Goal: Communication & Community: Answer question/provide support

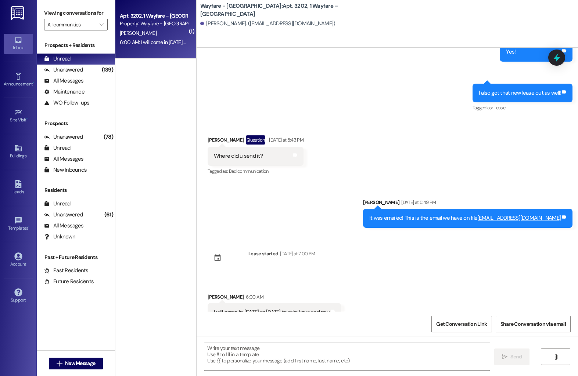
scroll to position [1431, 0]
click at [252, 361] on textarea at bounding box center [346, 357] width 285 height 28
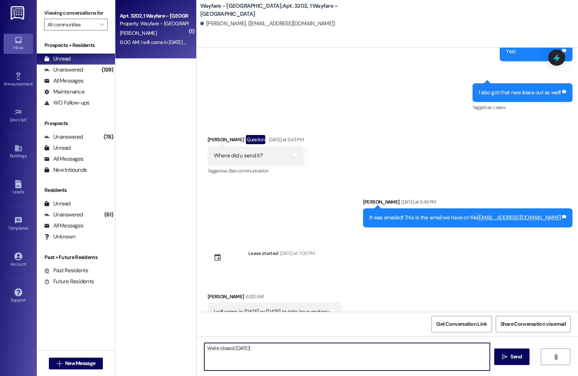
type textarea "We're closed [DATE]!"
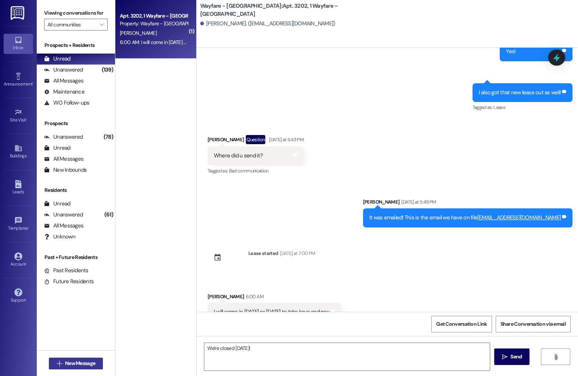
click at [82, 365] on span "New Message" at bounding box center [80, 364] width 30 height 8
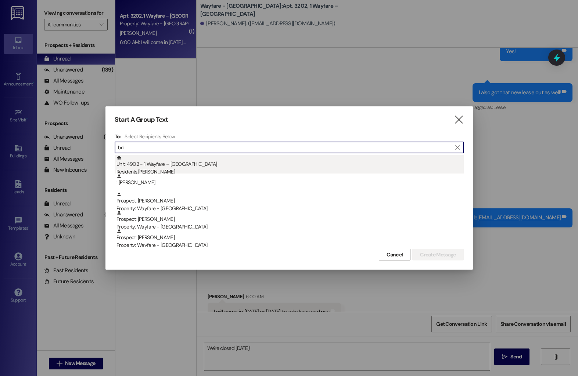
type input "brit"
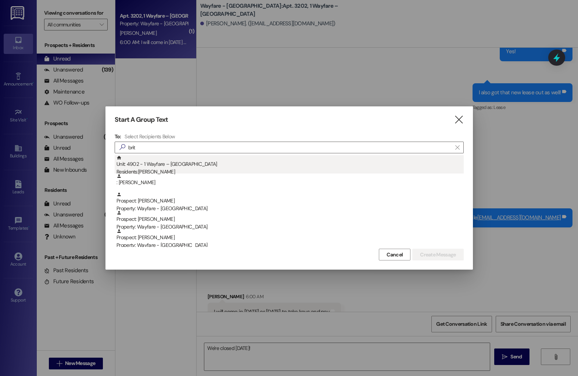
click at [210, 160] on div "Unit: 4902 - 1 Wayfare – [GEOGRAPHIC_DATA] Residents: [PERSON_NAME]" at bounding box center [289, 165] width 347 height 21
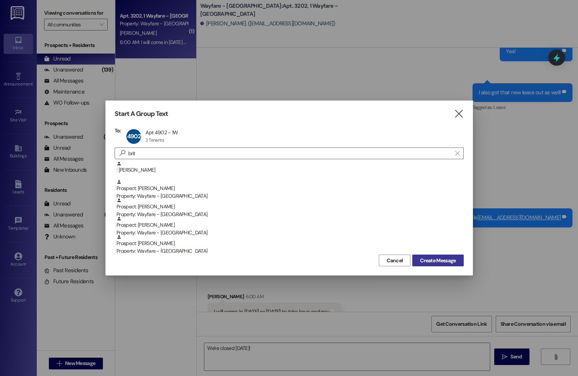
click at [450, 262] on span "Create Message" at bounding box center [438, 261] width 36 height 8
click at [438, 263] on span "Create Message" at bounding box center [438, 261] width 36 height 8
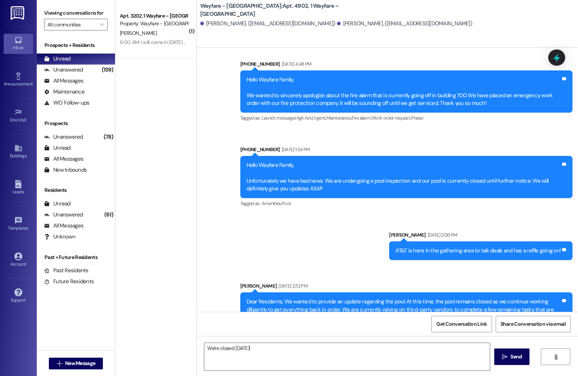
scroll to position [1439, 0]
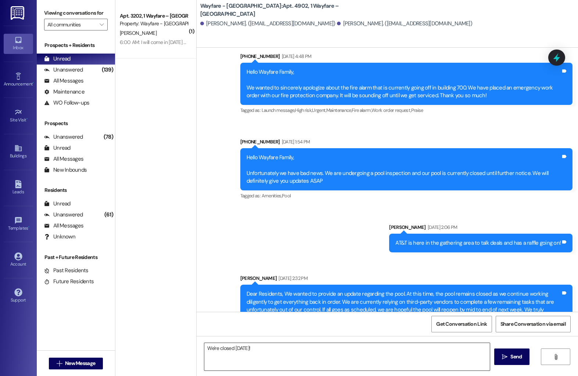
click at [285, 358] on textarea "We're closed on Sunday!" at bounding box center [346, 357] width 285 height 28
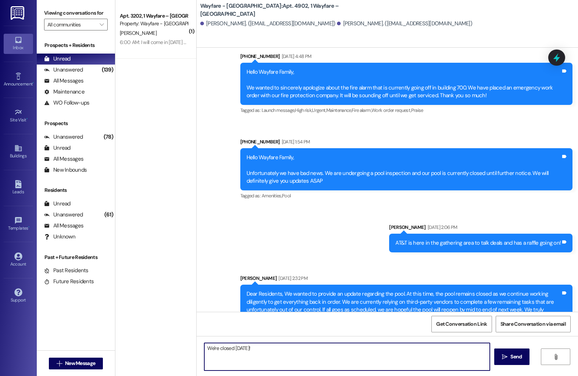
click at [285, 358] on textarea "We're closed on Sunday!" at bounding box center [346, 357] width 285 height 28
paste textarea "Dear Demarcus, I hope this message finds you well. I wanted to remind you that …"
type textarea "Dear Demarcus, I hope this message finds you well. I wanted to remind you that …"
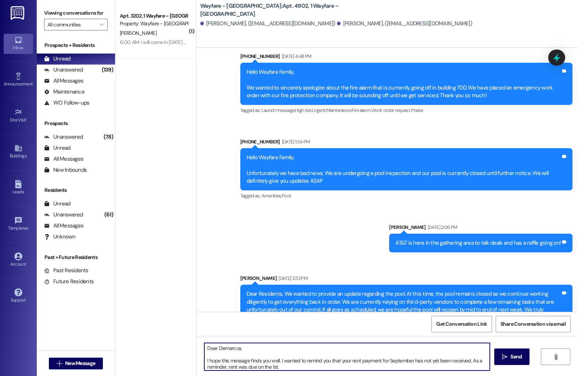
scroll to position [37, 0]
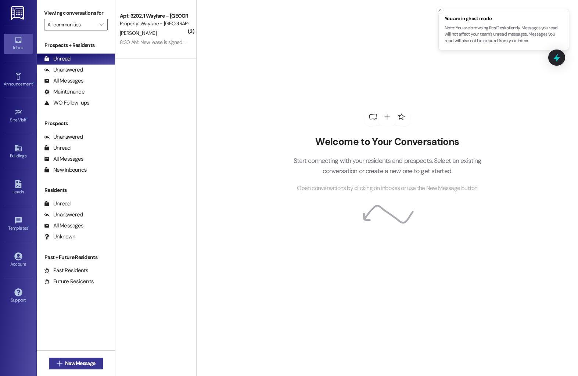
click at [73, 363] on span "New Message" at bounding box center [80, 364] width 30 height 8
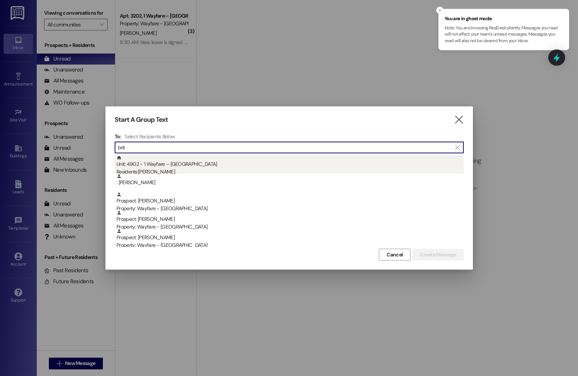
type input "brit"
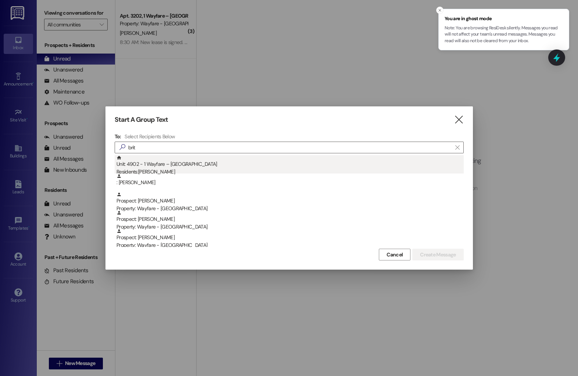
click at [268, 161] on div "Unit: 4902 - 1 Wayfare – [GEOGRAPHIC_DATA] Residents: [PERSON_NAME]" at bounding box center [289, 165] width 347 height 21
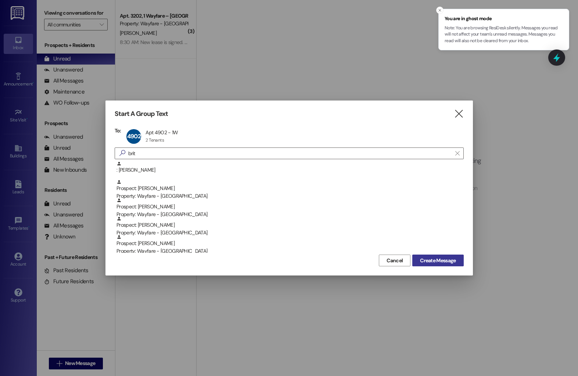
click at [423, 260] on span "Create Message" at bounding box center [438, 261] width 36 height 8
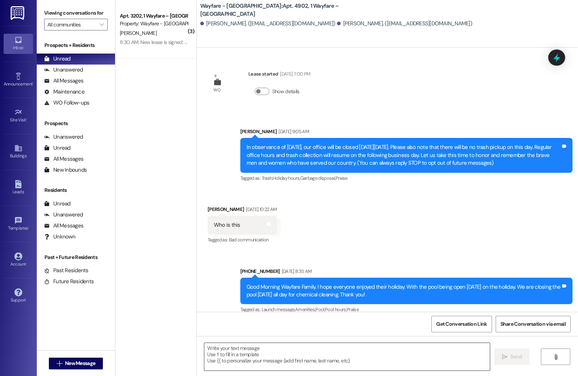
click at [266, 355] on textarea at bounding box center [346, 357] width 285 height 28
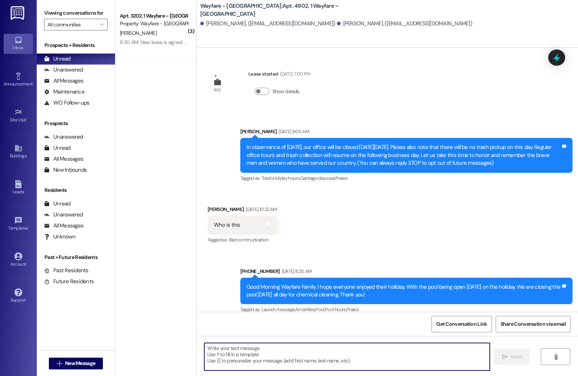
paste textarea "Dear Demarcus, I hope this message finds you well. I wanted to remind you that …"
click at [223, 348] on textarea "Dear Demarcus, I hope this message finds you well. I wanted to remind you that …" at bounding box center [346, 357] width 285 height 28
type textarea "Dear [PERSON_NAME], I hope this message finds you well. I wanted to remind you …"
drag, startPoint x: 322, startPoint y: 366, endPoint x: 183, endPoint y: 329, distance: 144.3
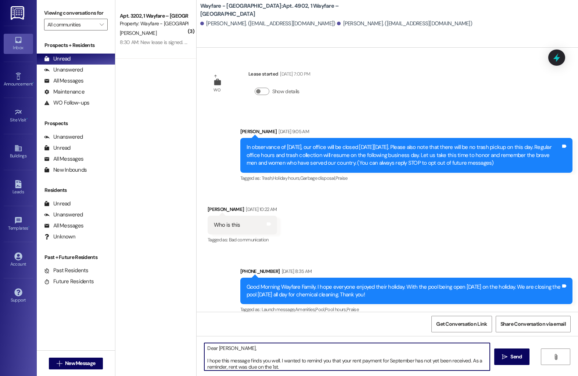
click at [183, 329] on div "( 3 ) Apt. 3202, 1 Wayfare – [GEOGRAPHIC_DATA] Property: Wayfare - [GEOGRAPHIC_…" at bounding box center [346, 188] width 462 height 376
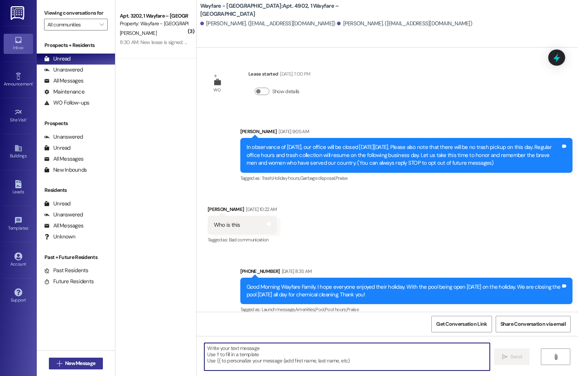
click at [72, 361] on span "New Message" at bounding box center [80, 364] width 30 height 8
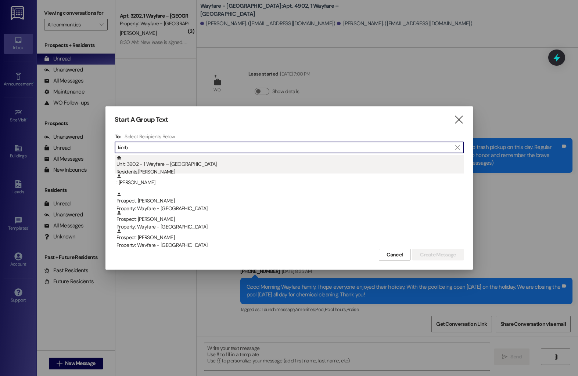
type input "kimb"
click at [152, 172] on div "Residents: [PERSON_NAME]" at bounding box center [289, 172] width 347 height 8
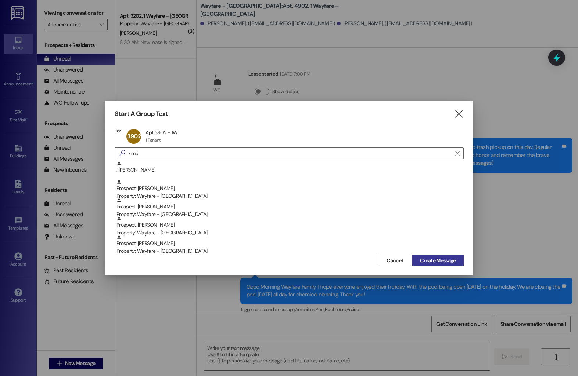
click at [425, 259] on span "Create Message" at bounding box center [438, 261] width 36 height 8
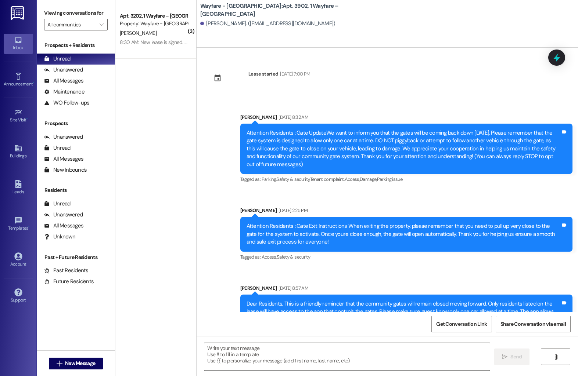
scroll to position [6515, 0]
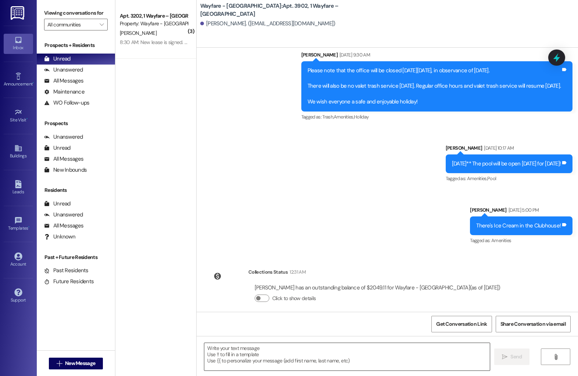
click at [245, 353] on textarea at bounding box center [346, 357] width 285 height 28
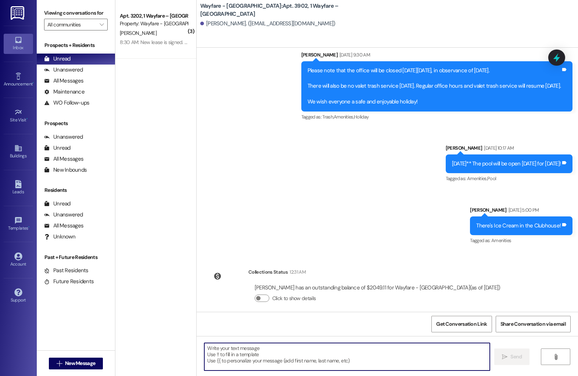
paste textarea "Dear [PERSON_NAME], I hope this message finds you well. I wanted to remind you …"
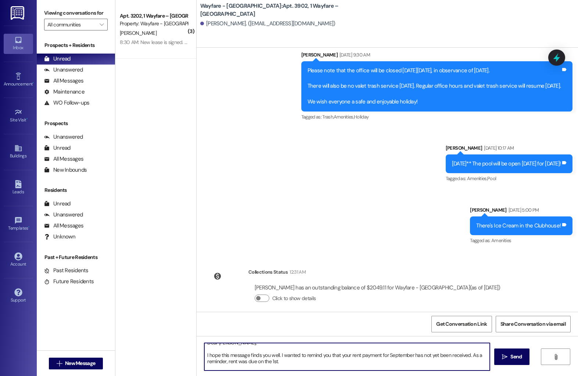
scroll to position [0, 0]
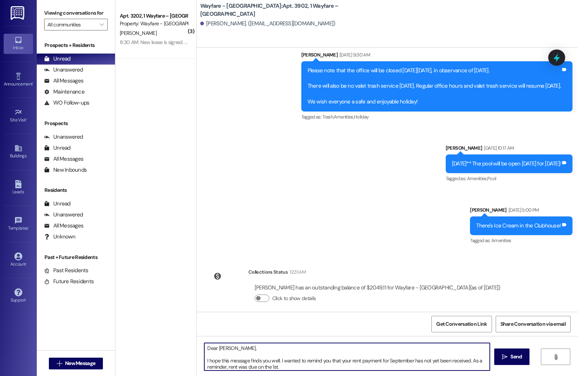
drag, startPoint x: 226, startPoint y: 351, endPoint x: 231, endPoint y: 351, distance: 5.1
click at [226, 351] on textarea "Dear [PERSON_NAME], I hope this message finds you well. I wanted to remind you …" at bounding box center [346, 357] width 285 height 28
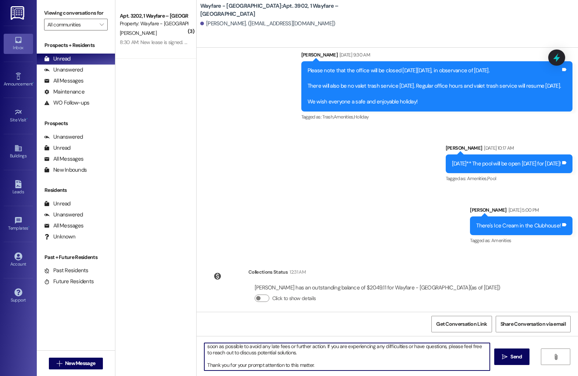
drag, startPoint x: 202, startPoint y: 349, endPoint x: 320, endPoint y: 365, distance: 119.0
click at [320, 365] on textarea "Dear [PERSON_NAME], I hope this message finds you well. I wanted to remind you …" at bounding box center [346, 357] width 285 height 28
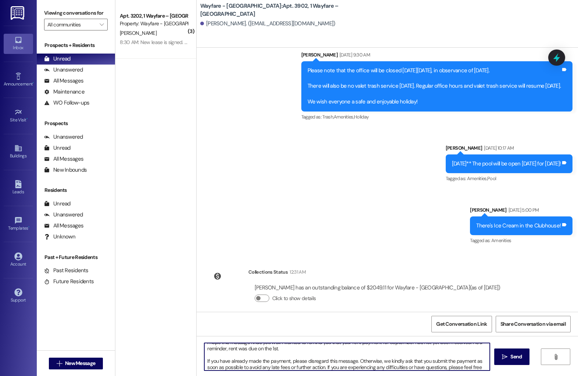
scroll to position [27, 0]
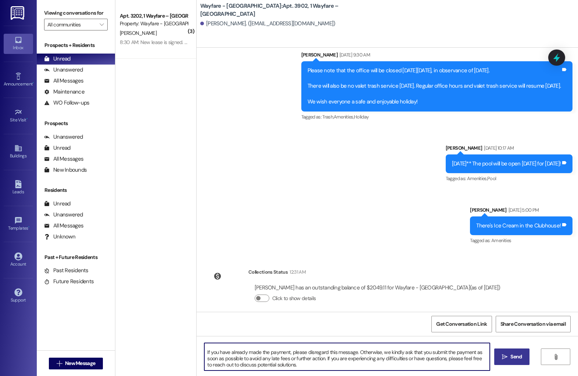
type textarea "Dear [PERSON_NAME], I hope this message finds you well. I wanted to remind you …"
click at [510, 353] on button " Send" at bounding box center [512, 357] width 36 height 17
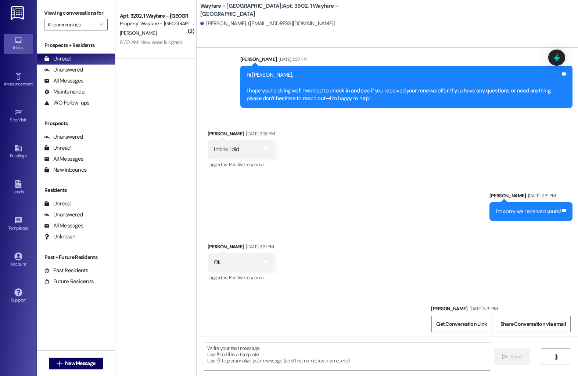
scroll to position [6100, 0]
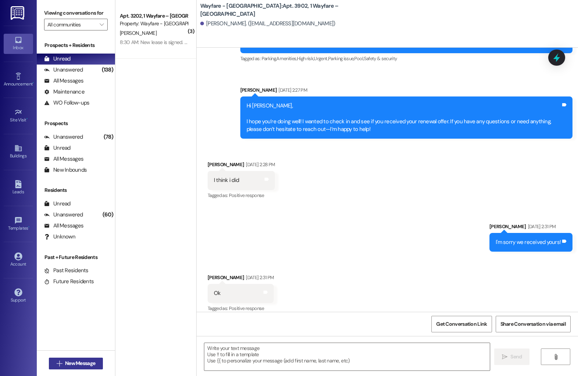
click at [87, 362] on span "New Message" at bounding box center [80, 364] width 30 height 8
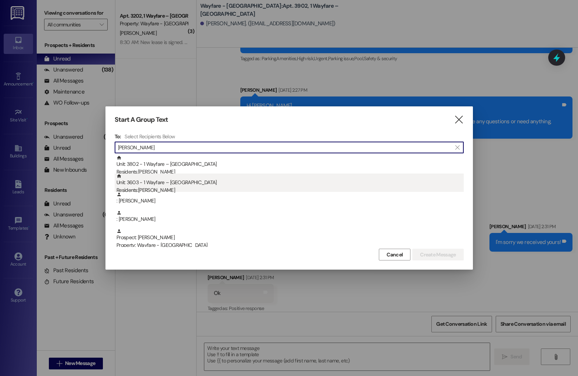
type input "[PERSON_NAME]"
click at [155, 186] on div "Unit: 3603 - 1 Wayfare – [GEOGRAPHIC_DATA] Residents: [PERSON_NAME]" at bounding box center [289, 184] width 347 height 21
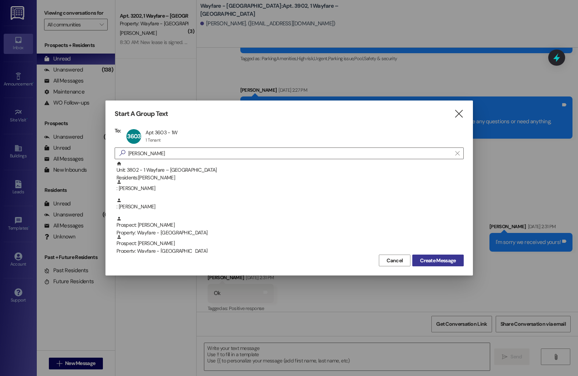
click at [420, 257] on span "Create Message" at bounding box center [438, 261] width 36 height 8
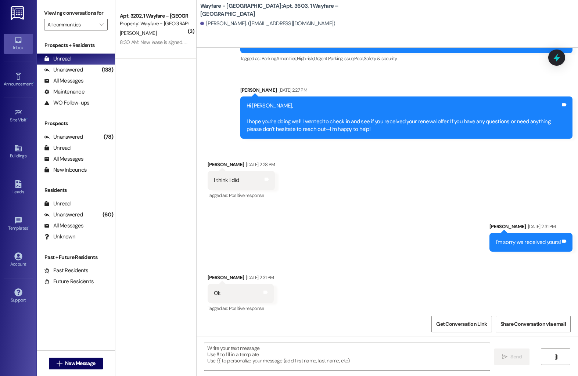
scroll to position [2361, 0]
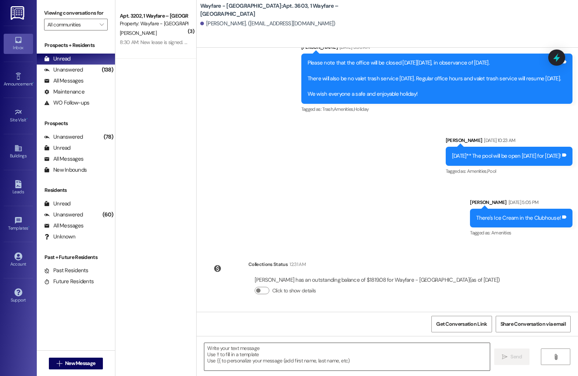
click at [249, 357] on textarea at bounding box center [346, 357] width 285 height 28
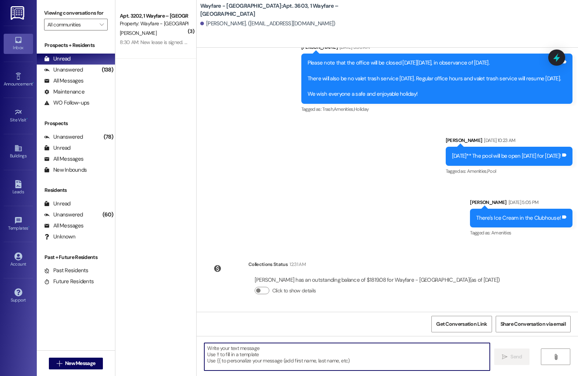
paste textarea "Dear [PERSON_NAME], I hope this message finds you well. I wanted to remind you …"
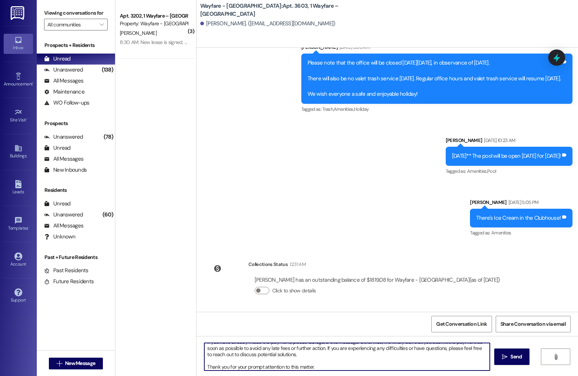
scroll to position [0, 0]
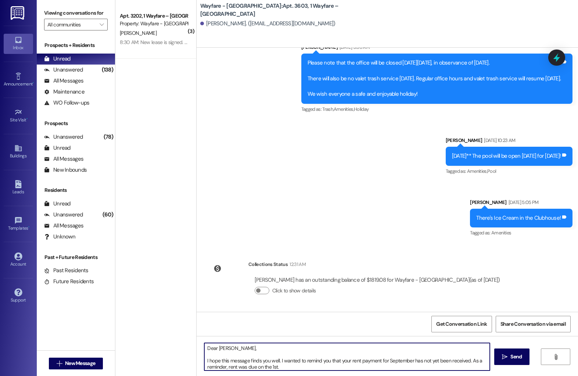
click at [231, 349] on textarea "Dear [PERSON_NAME], I hope this message finds you well. I wanted to remind you …" at bounding box center [346, 357] width 285 height 28
type textarea "Dear [PERSON_NAME], I hope this message finds you well. I wanted to remind you …"
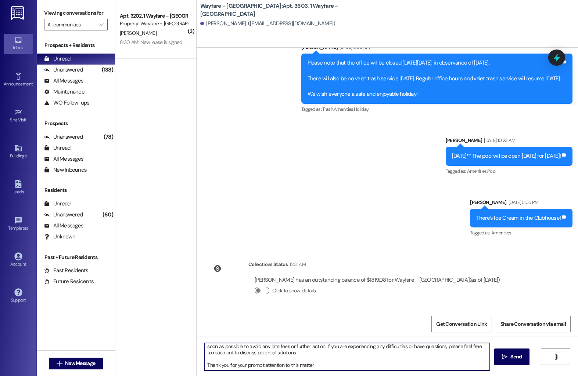
drag, startPoint x: 201, startPoint y: 348, endPoint x: 225, endPoint y: 402, distance: 58.8
click at [225, 376] on html "Inbox Go to Inbox Announcement • Send A Text Announcement Site Visit • Go to Si…" at bounding box center [289, 188] width 578 height 376
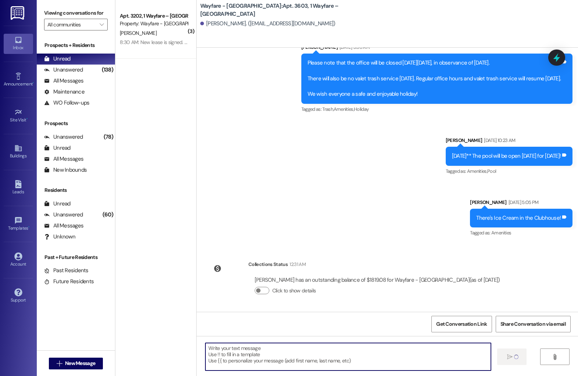
scroll to position [0, 0]
